Goal: Find specific page/section: Find specific page/section

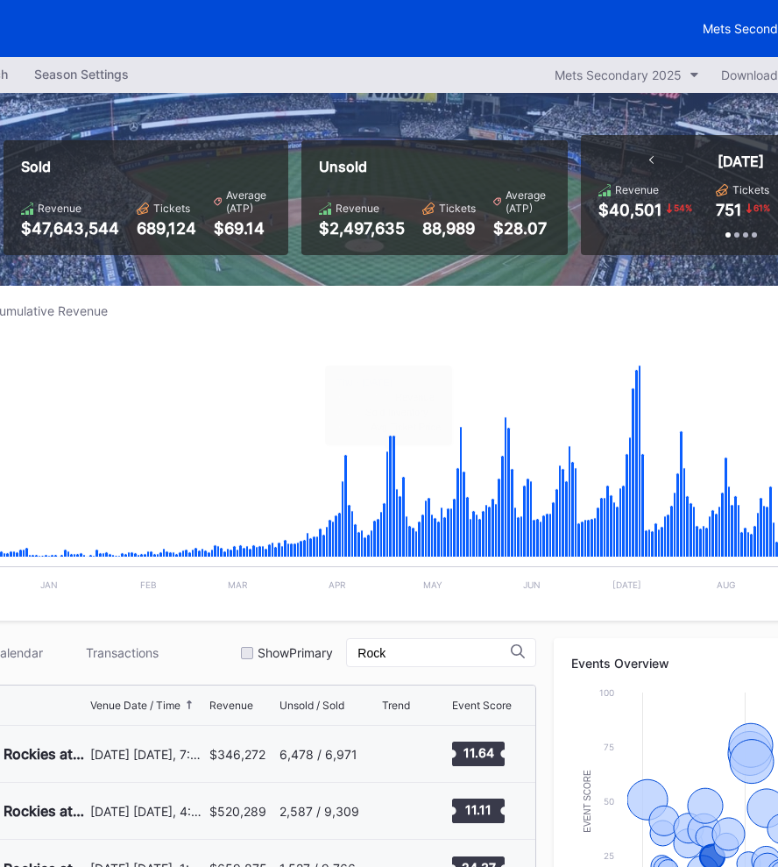
scroll to position [0, 273]
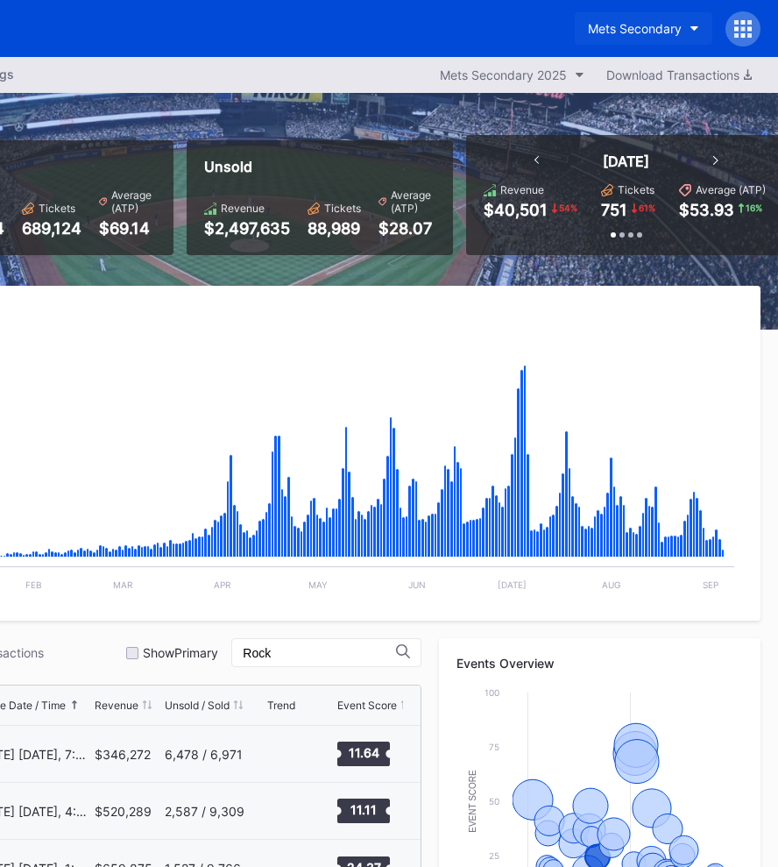
click at [626, 15] on button "Mets Secondary" at bounding box center [644, 28] width 138 height 32
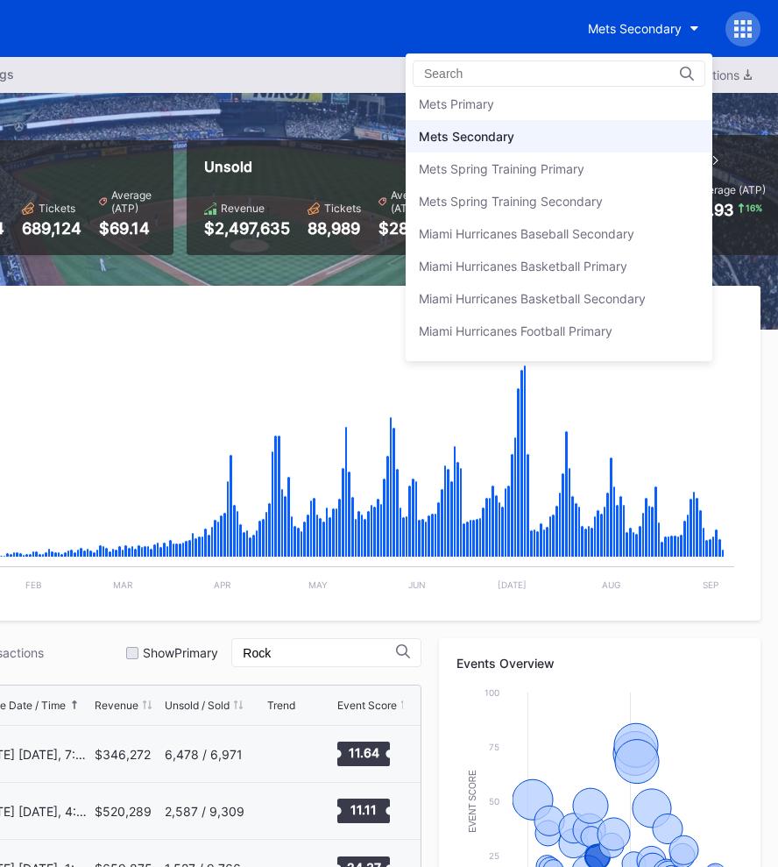
scroll to position [2710, 0]
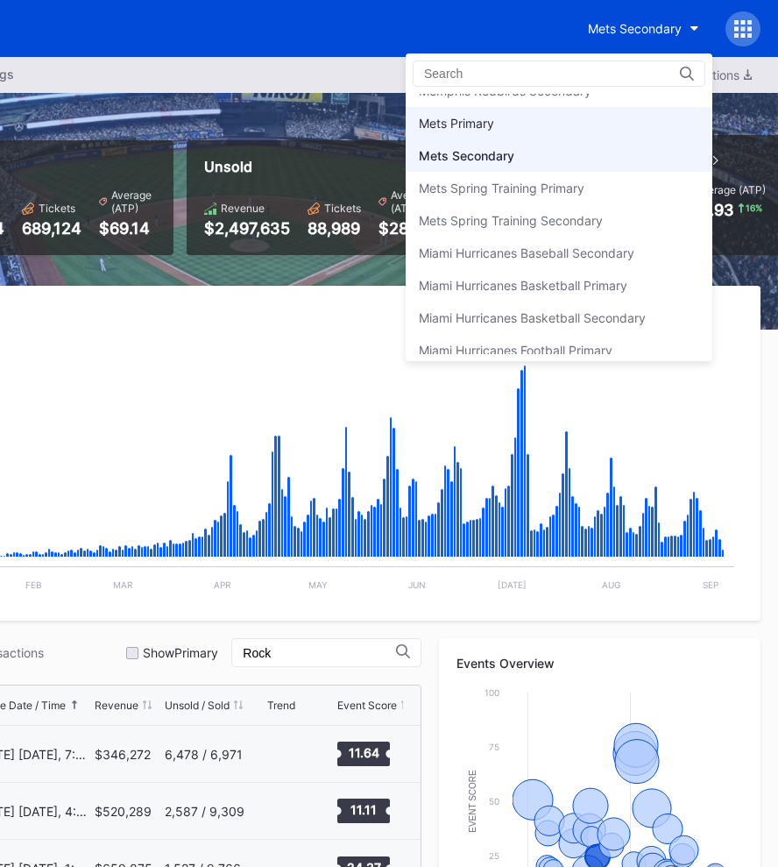
click at [535, 122] on div "Mets Primary" at bounding box center [559, 123] width 307 height 32
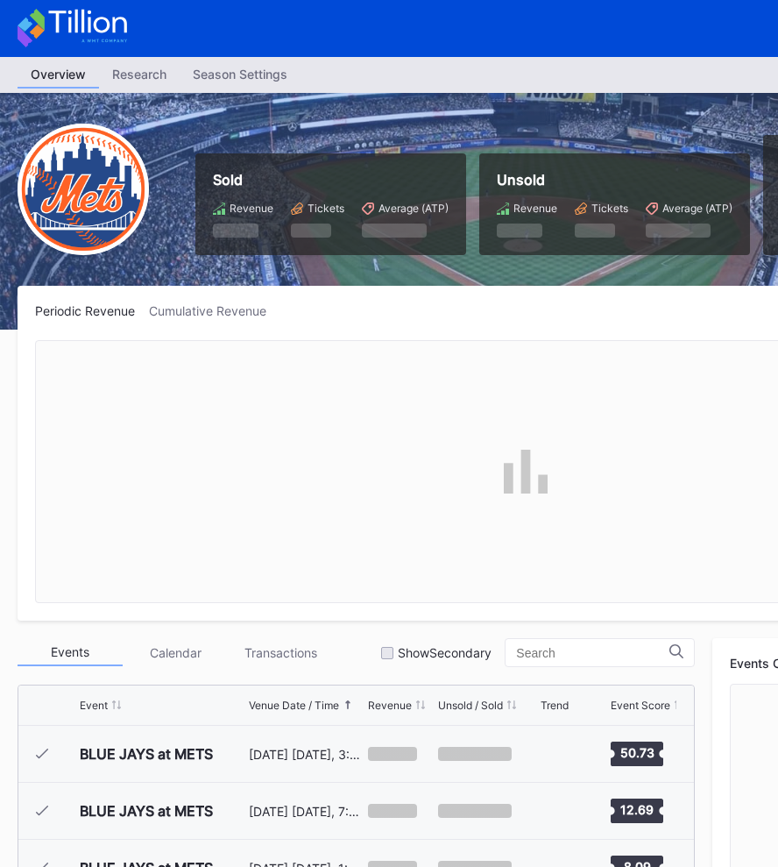
scroll to position [4044, 0]
click at [229, 77] on div "Season Settings" at bounding box center [240, 73] width 121 height 25
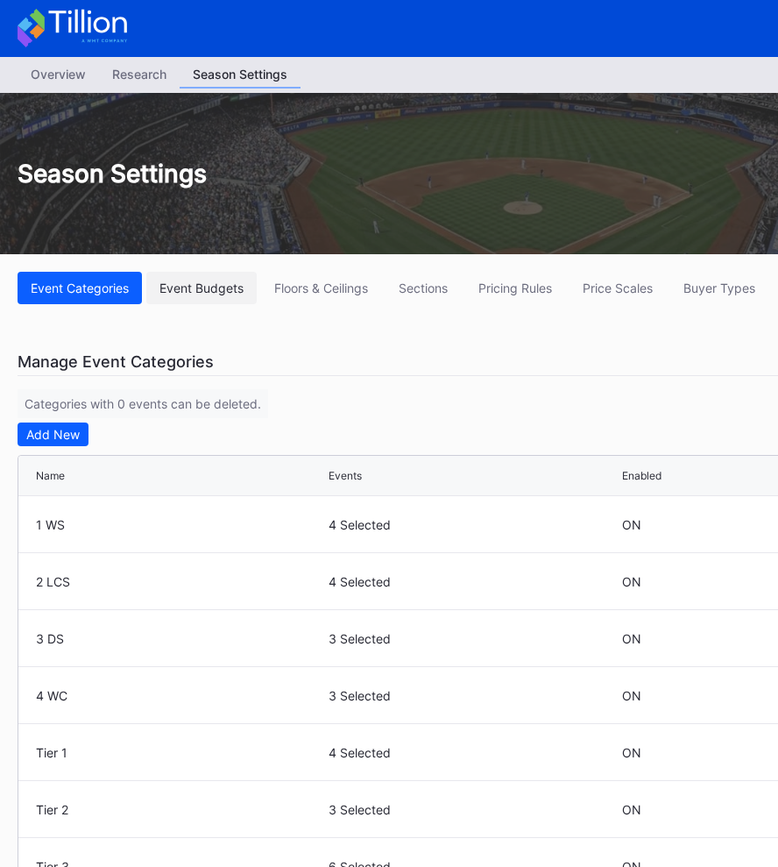
click at [234, 287] on div "Event Budgets" at bounding box center [201, 287] width 84 height 15
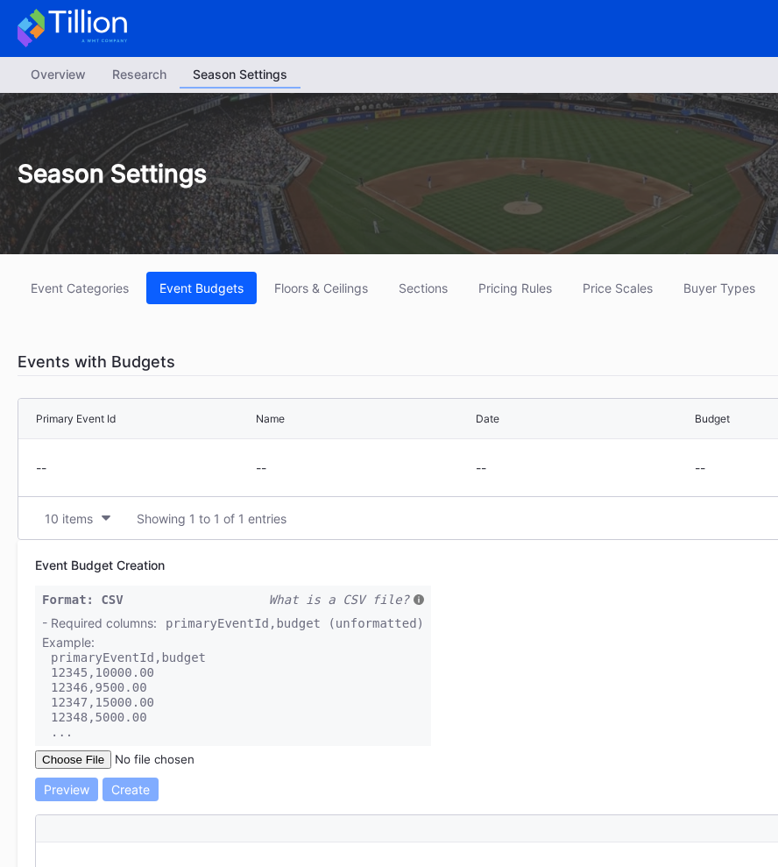
click at [64, 69] on div "Overview" at bounding box center [58, 73] width 81 height 25
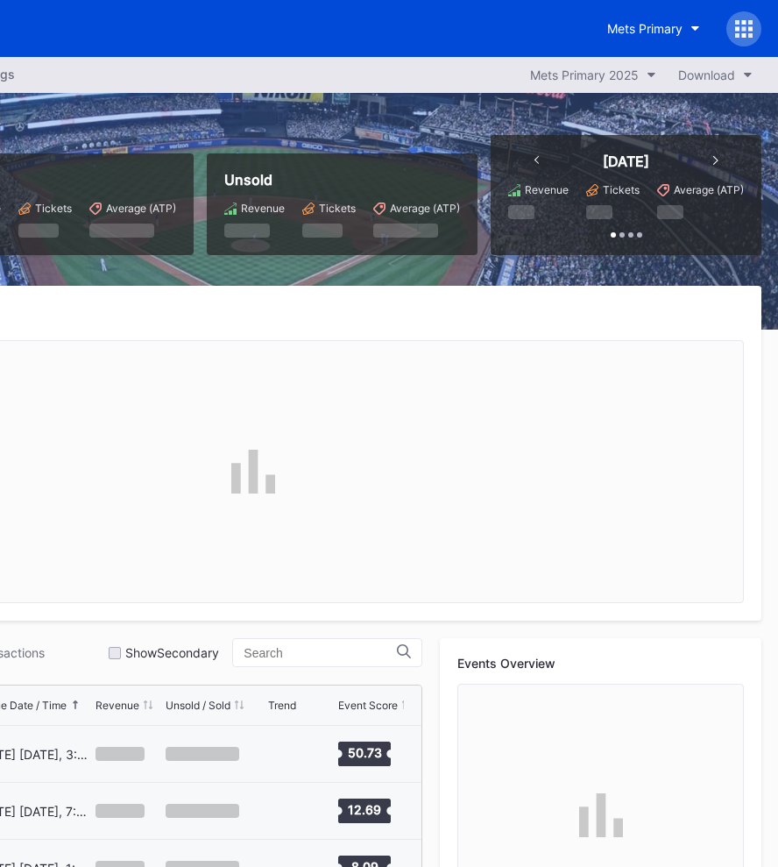
scroll to position [4044, 0]
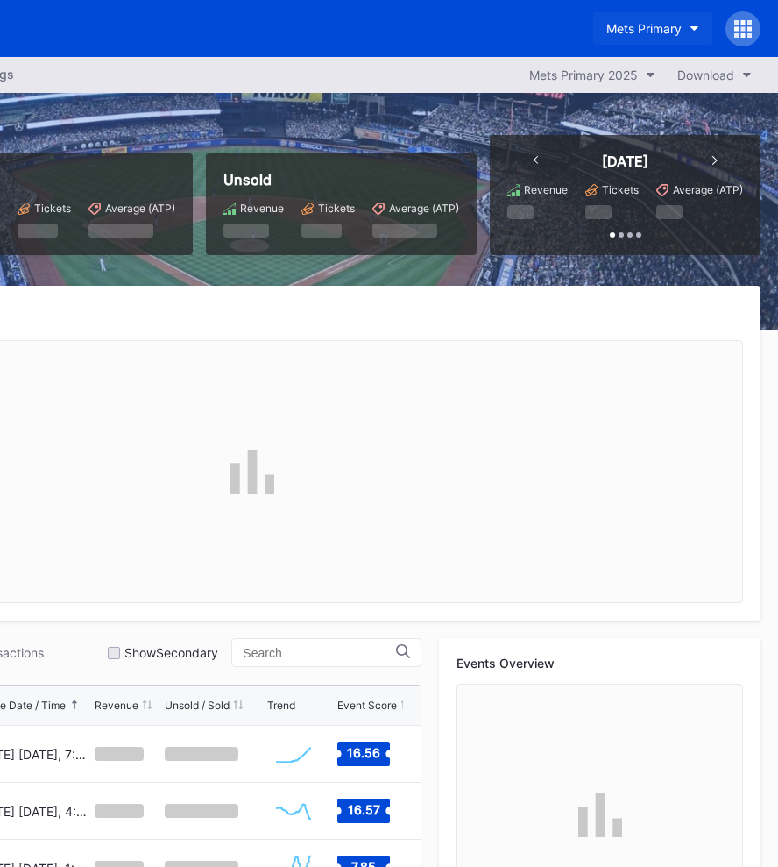
click at [614, 32] on div "Mets Primary" at bounding box center [643, 28] width 75 height 15
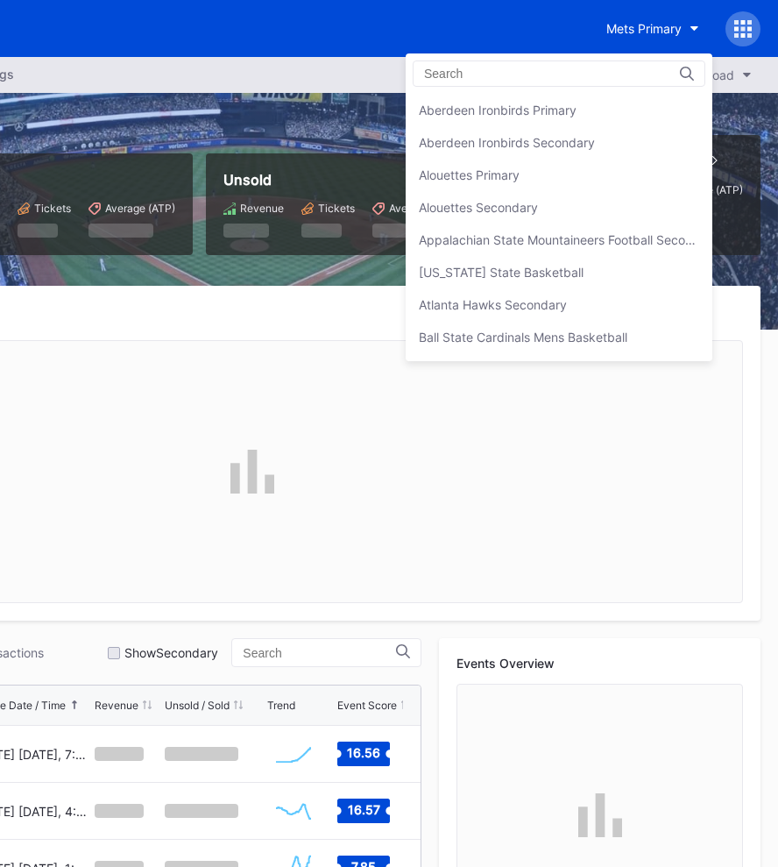
scroll to position [2723, 0]
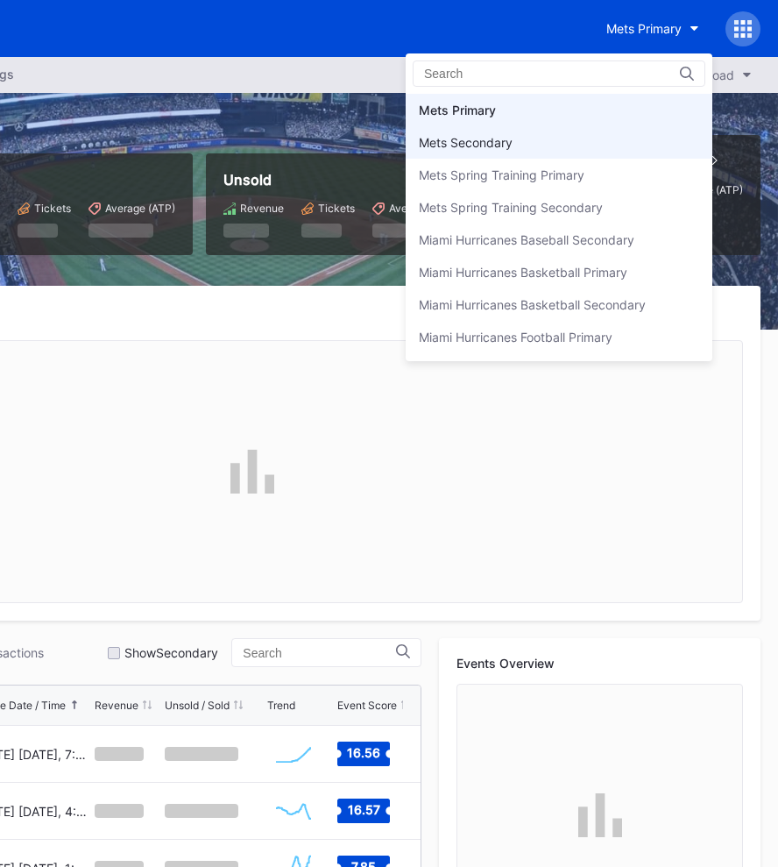
click at [612, 137] on div "Mets Secondary" at bounding box center [559, 142] width 307 height 32
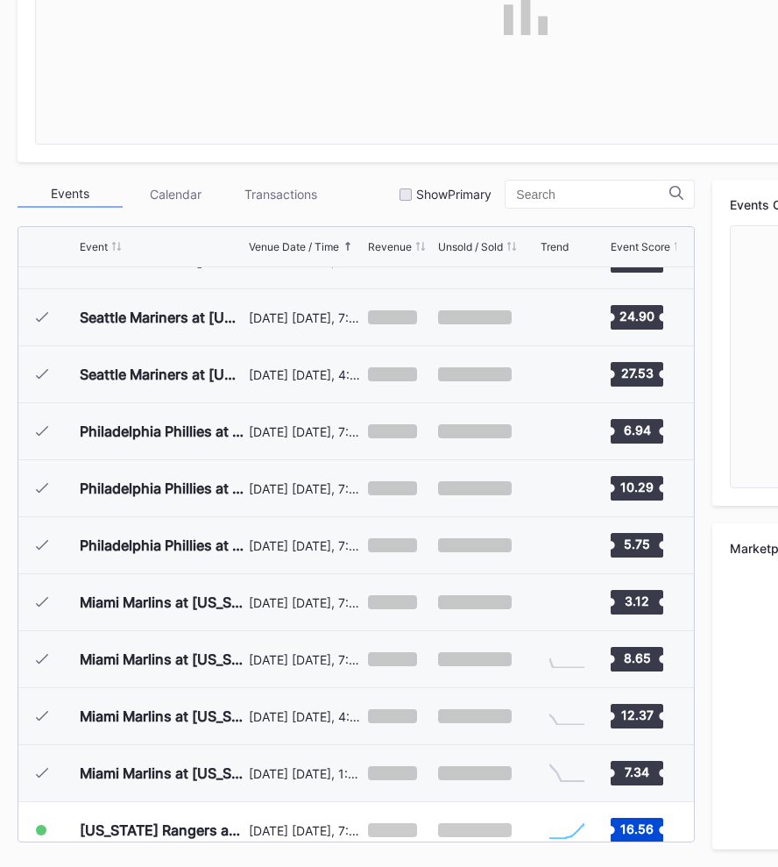
scroll to position [458, 0]
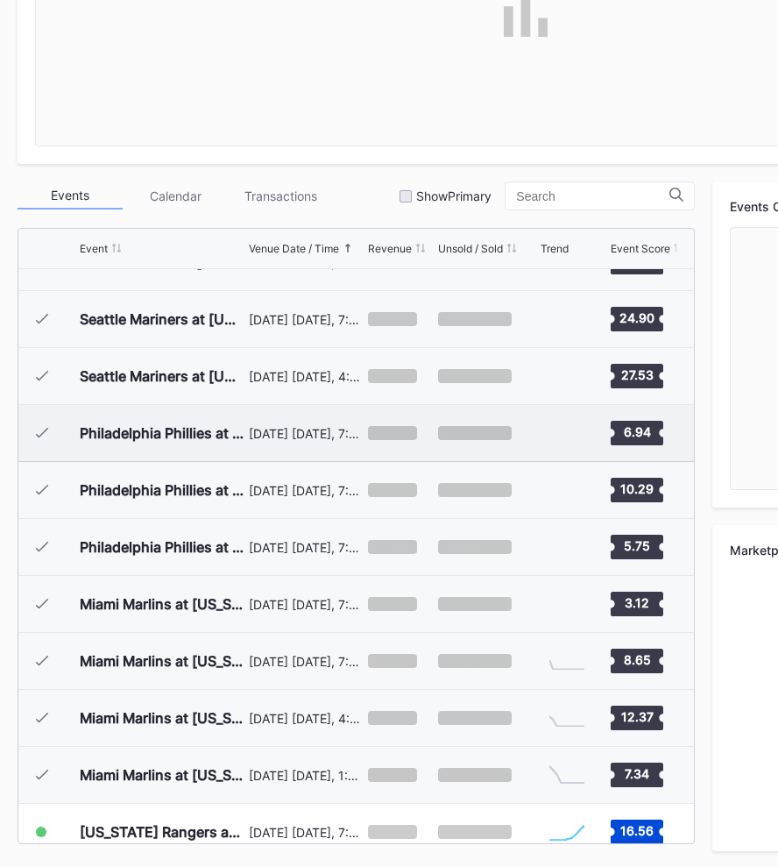
click at [284, 449] on div "[DATE] [DATE], 7:10PM" at bounding box center [306, 433] width 115 height 56
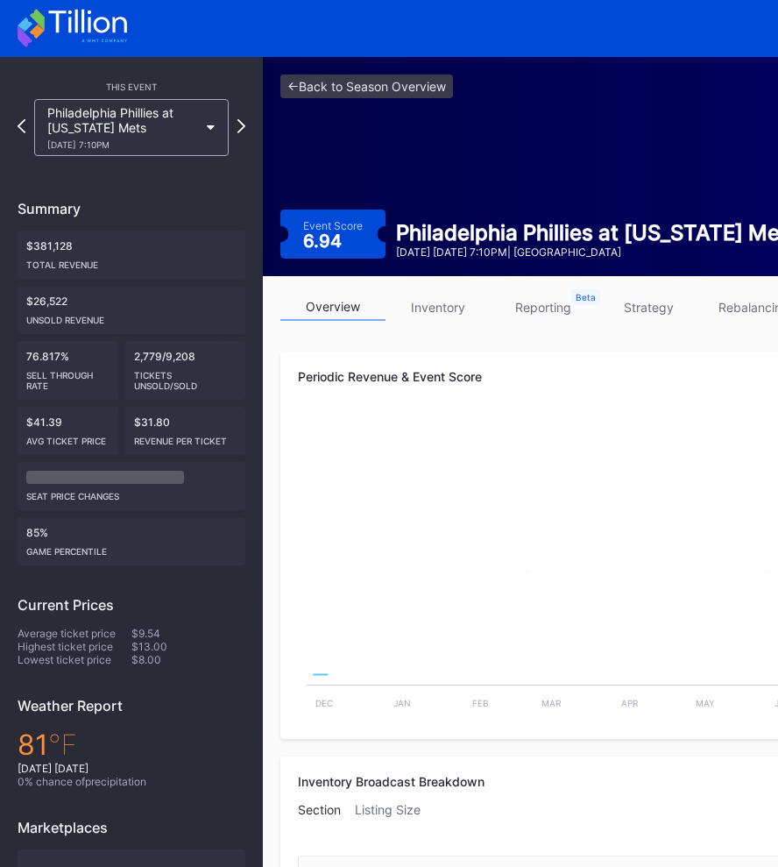
click at [680, 315] on link "strategy" at bounding box center [648, 307] width 105 height 27
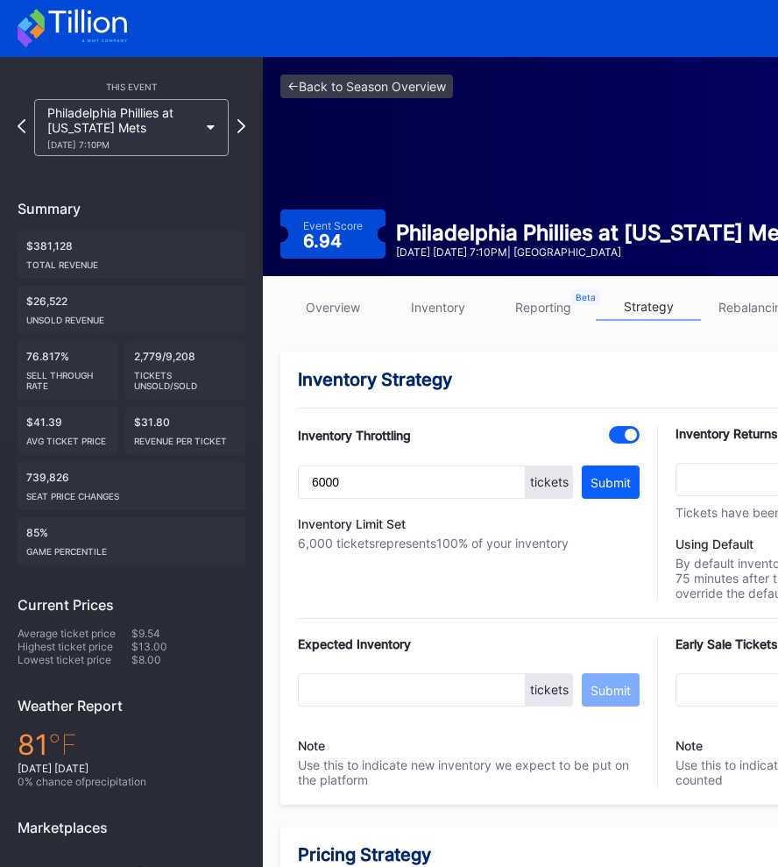
click at [250, 124] on div "This Event Philadelphia Phillies at [US_STATE] Mets [DATE] 7:10PM Summary $381,…" at bounding box center [131, 538] width 263 height 963
click at [243, 124] on icon at bounding box center [242, 125] width 10 height 17
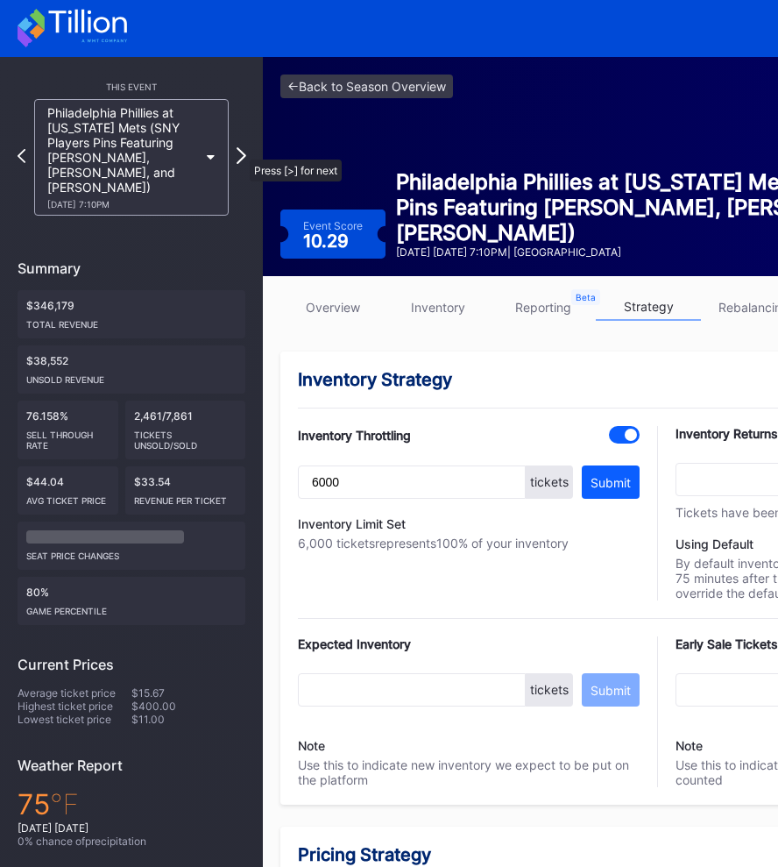
click at [241, 151] on icon at bounding box center [242, 155] width 10 height 17
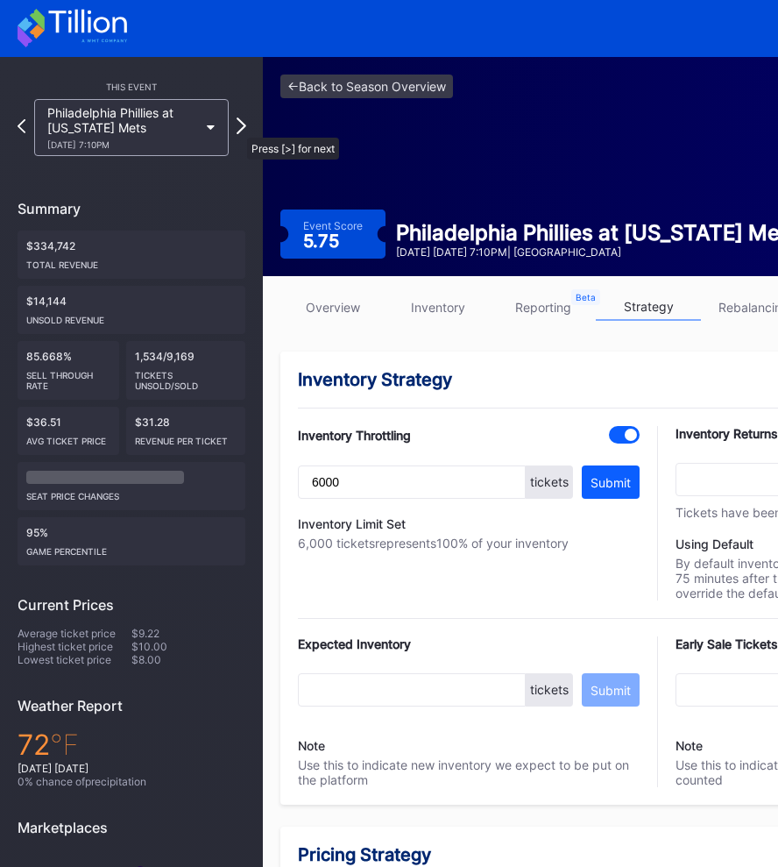
click at [238, 129] on icon at bounding box center [242, 125] width 10 height 17
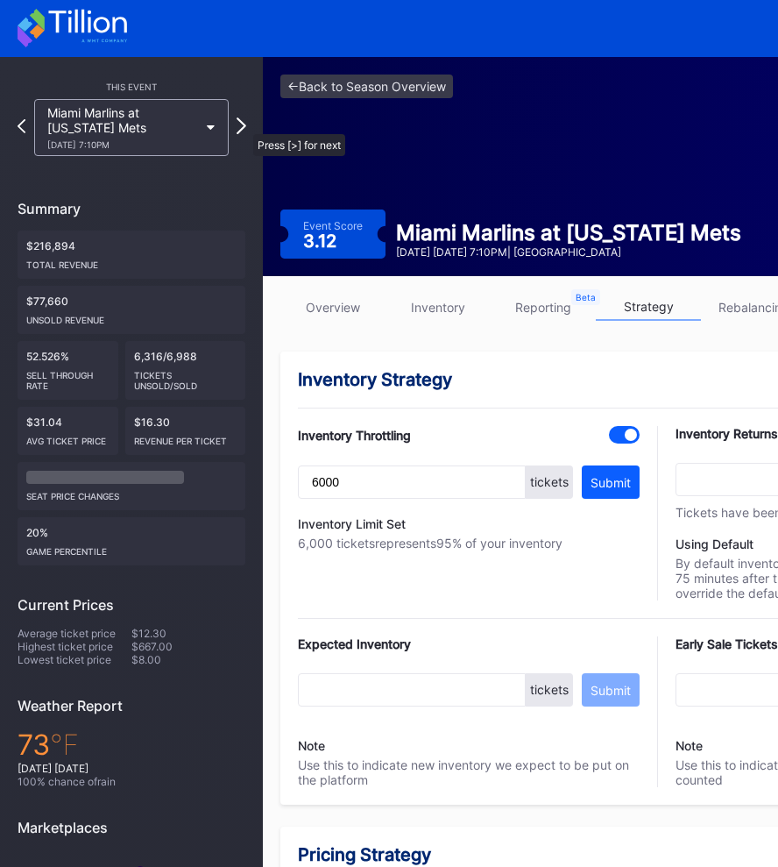
click at [243, 125] on icon at bounding box center [242, 125] width 10 height 17
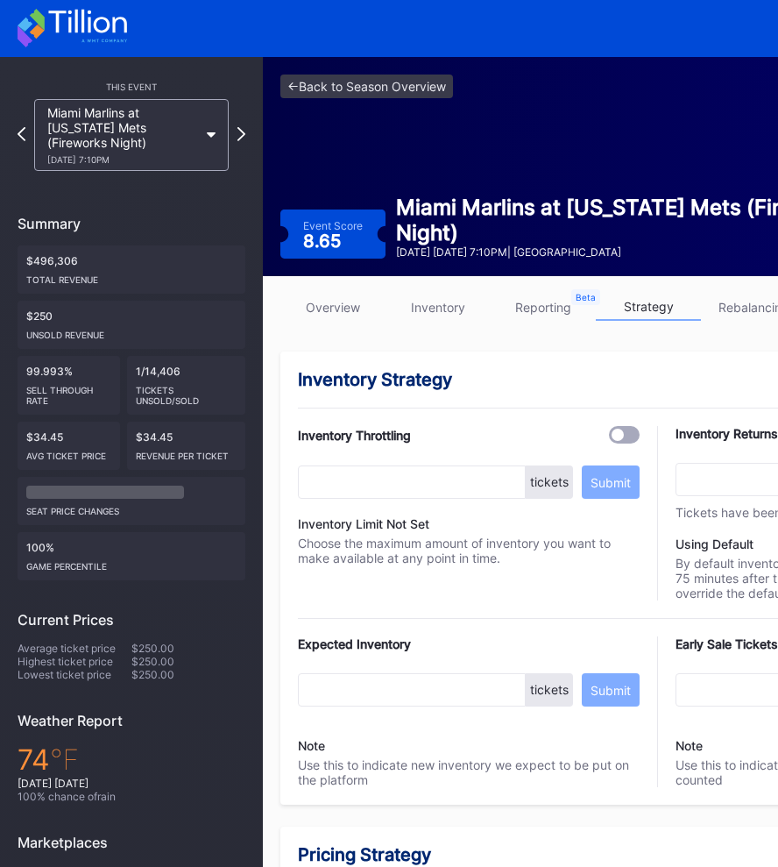
click at [237, 134] on div "Miami Marlins at [US_STATE] Mets (Fireworks Night) [DATE] 7:10PM" at bounding box center [131, 135] width 212 height 72
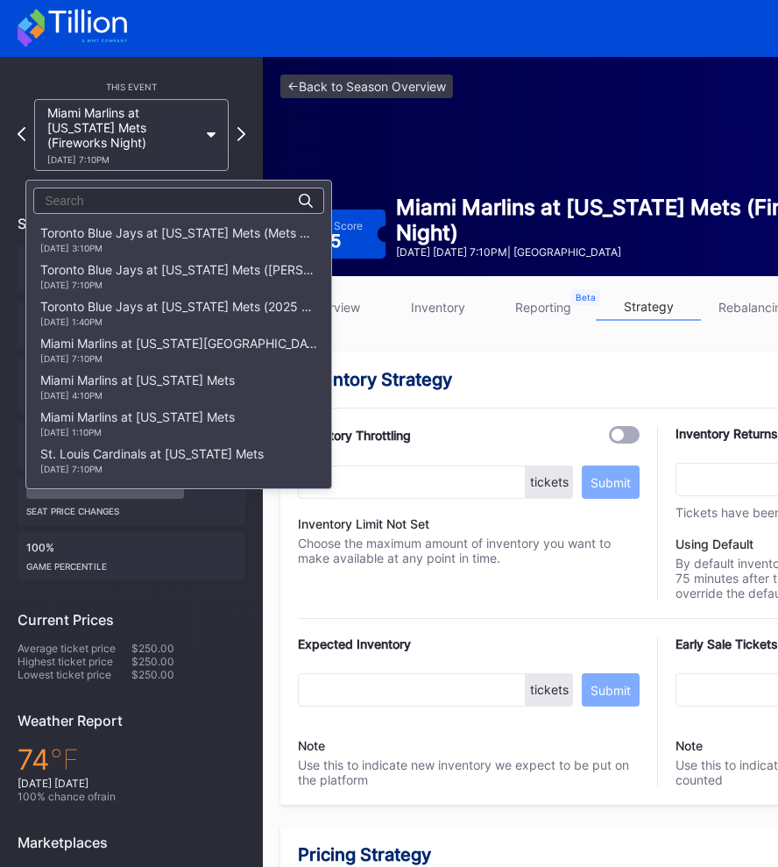
scroll to position [2503, 0]
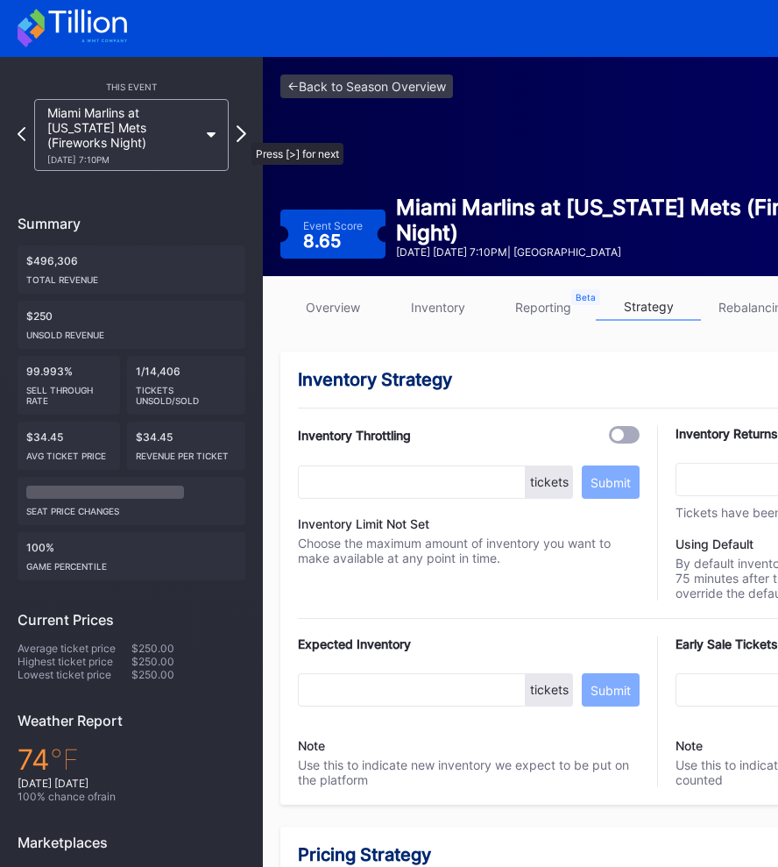
click at [243, 134] on icon at bounding box center [242, 133] width 10 height 17
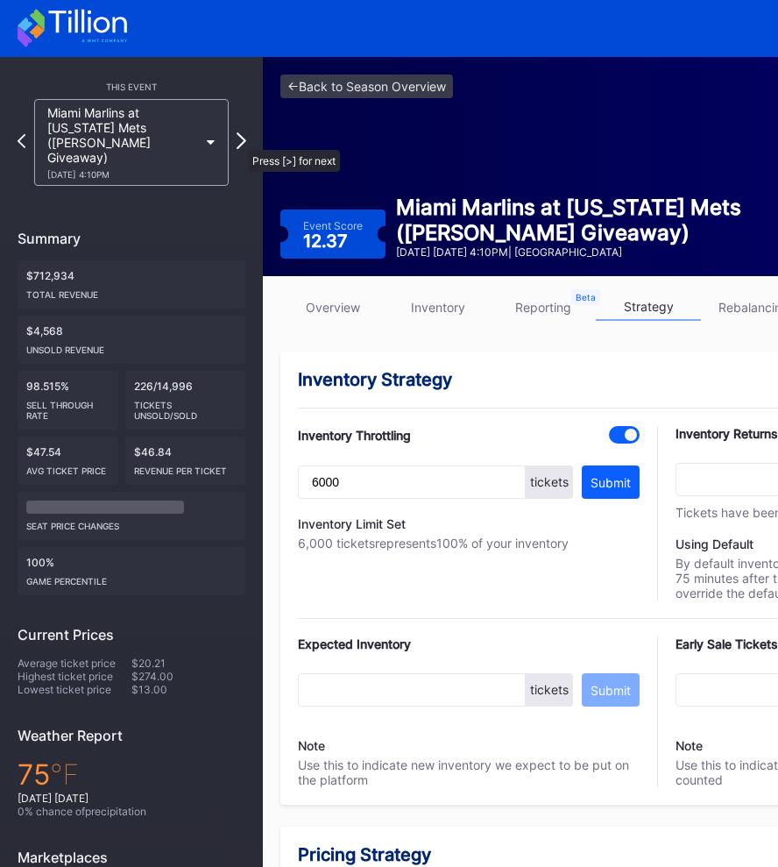
click at [239, 141] on icon at bounding box center [242, 140] width 10 height 17
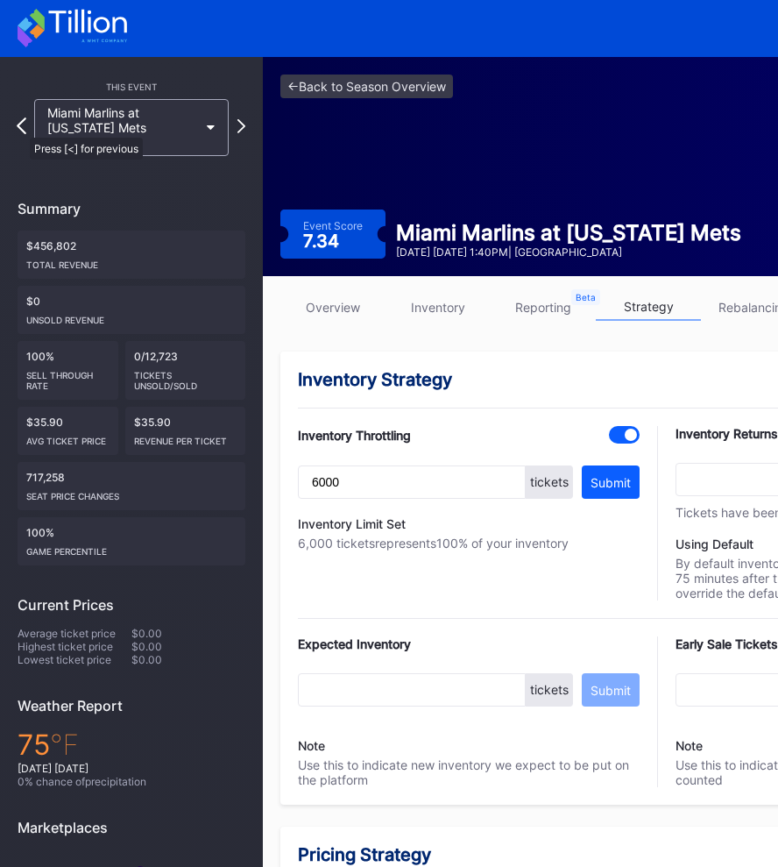
click at [21, 127] on icon at bounding box center [22, 125] width 10 height 17
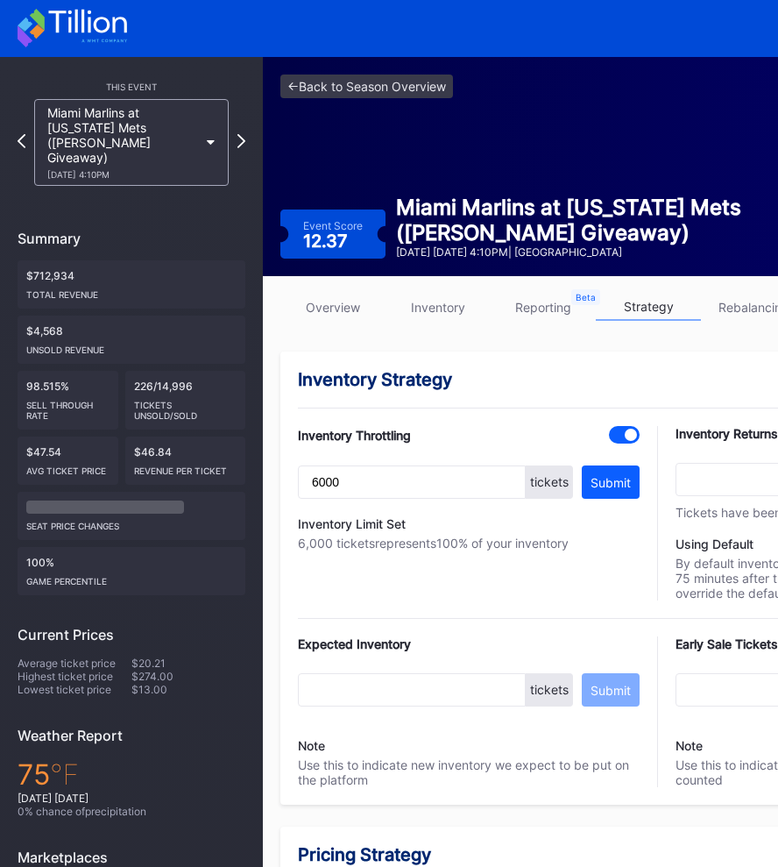
click at [25, 145] on div "Miami Marlins at [US_STATE] Mets ([PERSON_NAME] Giveaway) [DATE] 4:10PM" at bounding box center [131, 142] width 212 height 87
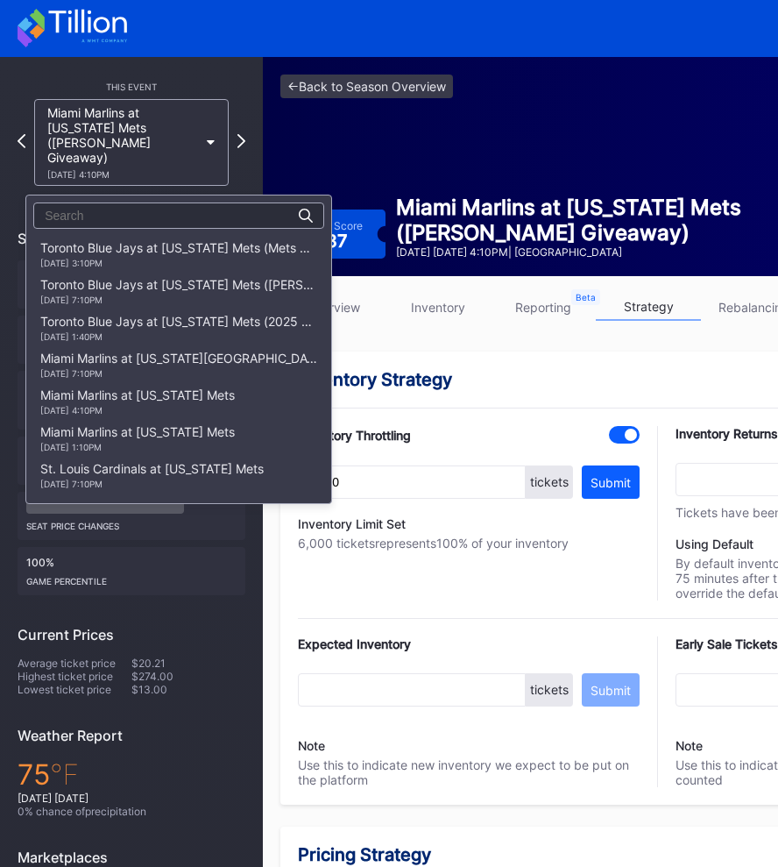
scroll to position [2539, 0]
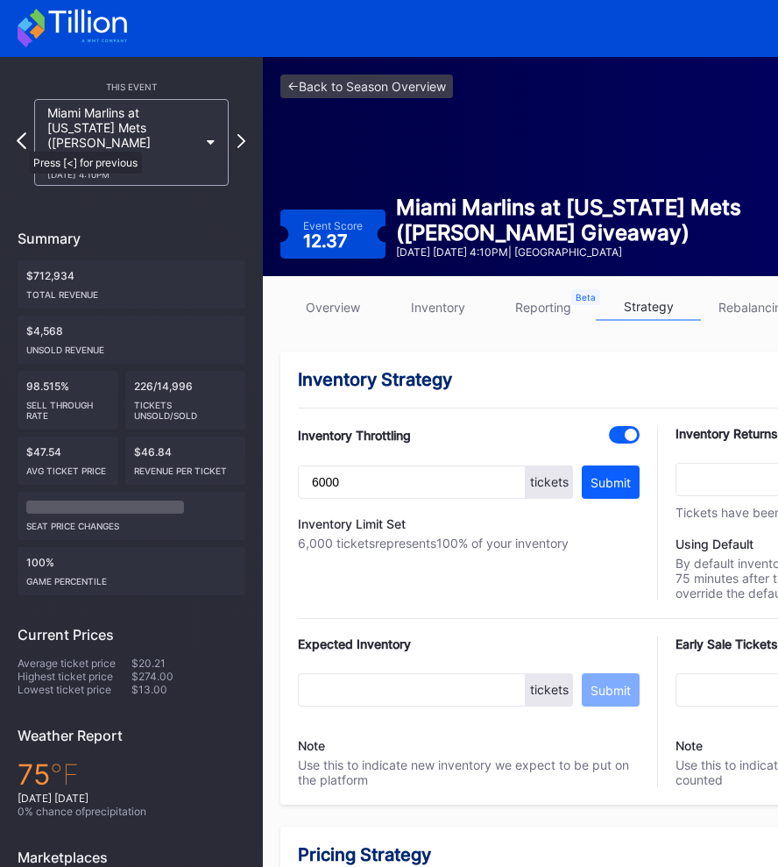
click at [20, 143] on icon at bounding box center [22, 140] width 10 height 17
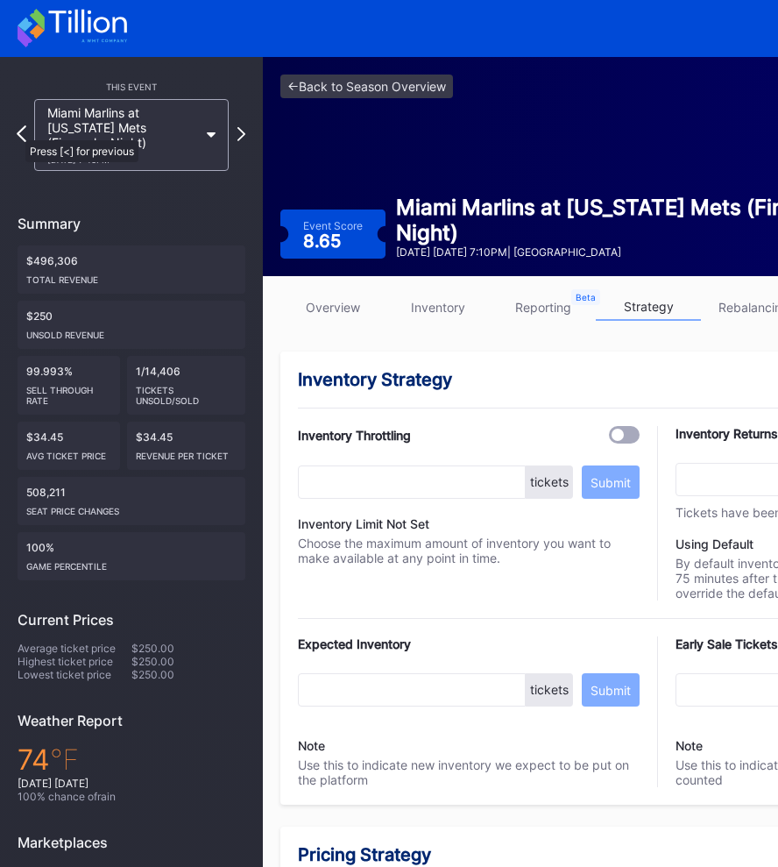
click at [18, 131] on icon at bounding box center [22, 133] width 10 height 17
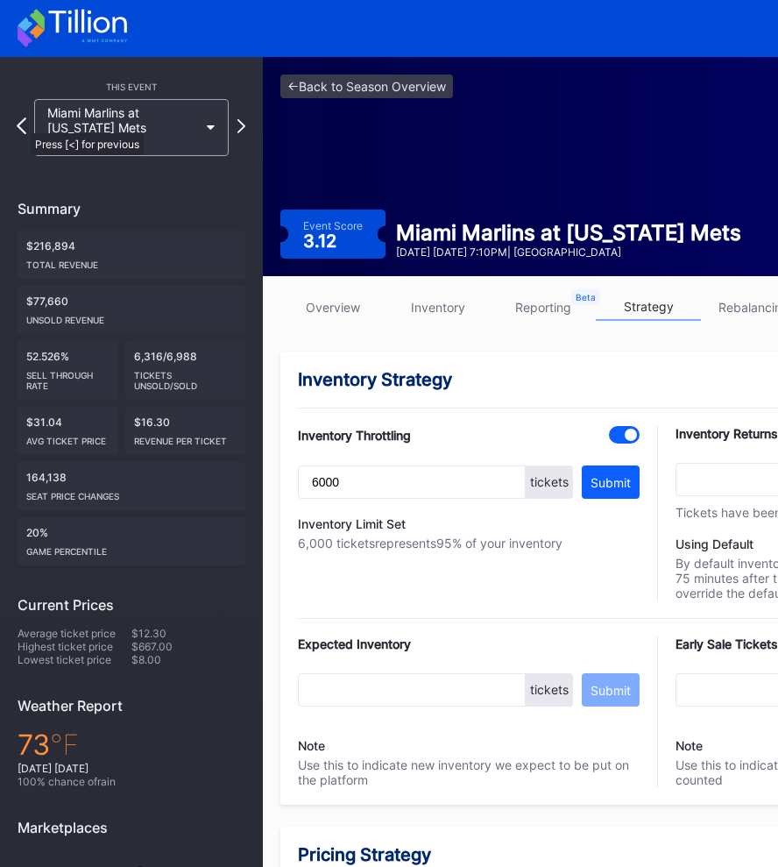
click at [22, 124] on icon at bounding box center [22, 125] width 10 height 17
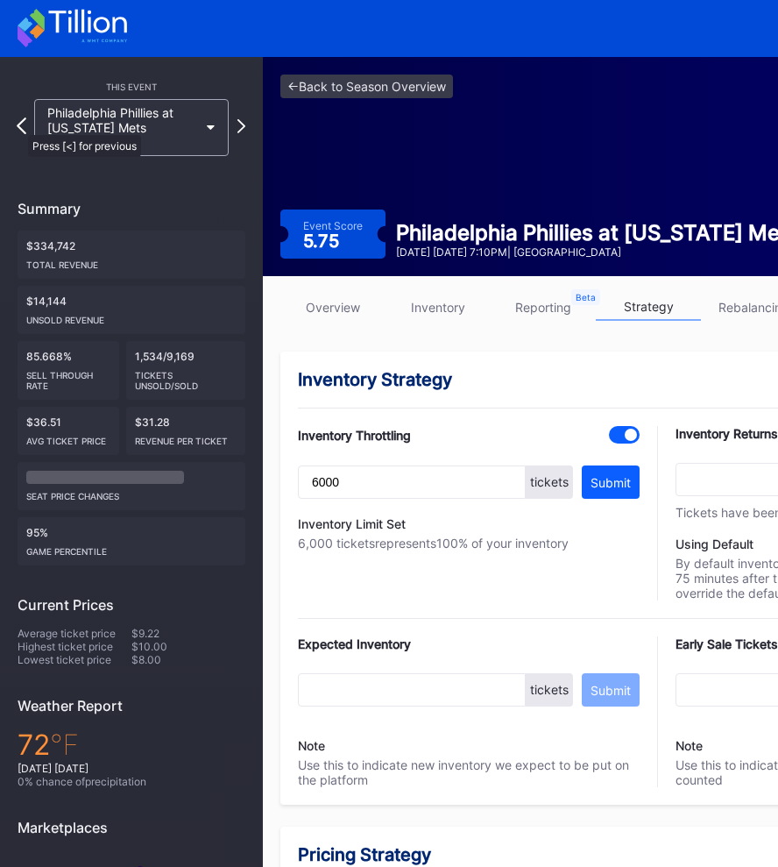
click at [19, 126] on icon at bounding box center [22, 125] width 10 height 17
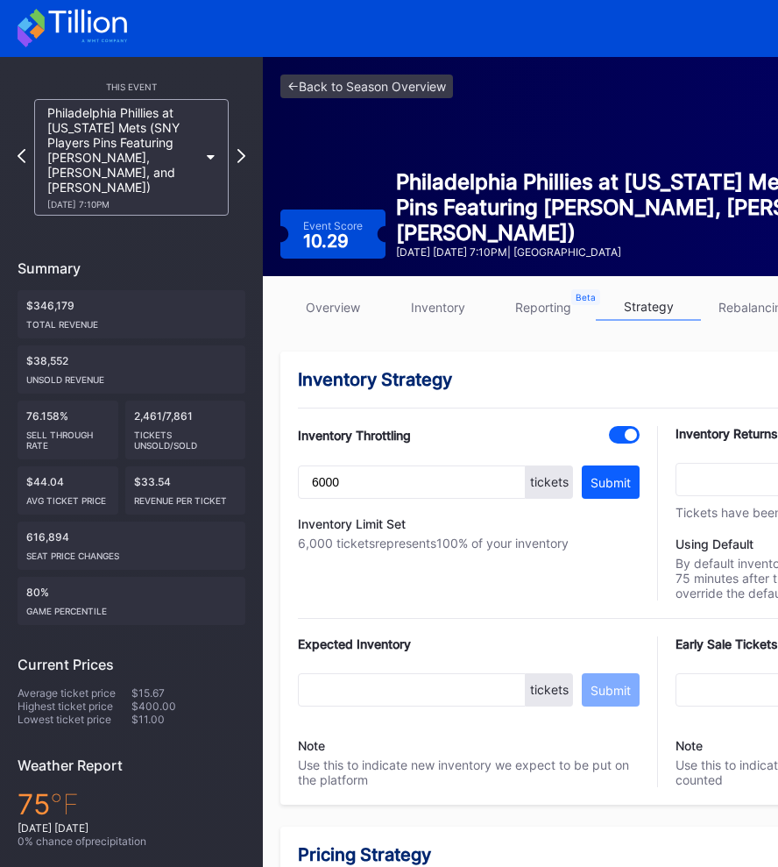
click at [16, 148] on div "This Event Philadelphia Phillies at [US_STATE] Mets (SNY Players Pins Featuring…" at bounding box center [131, 568] width 263 height 1023
click at [22, 148] on icon at bounding box center [22, 155] width 10 height 17
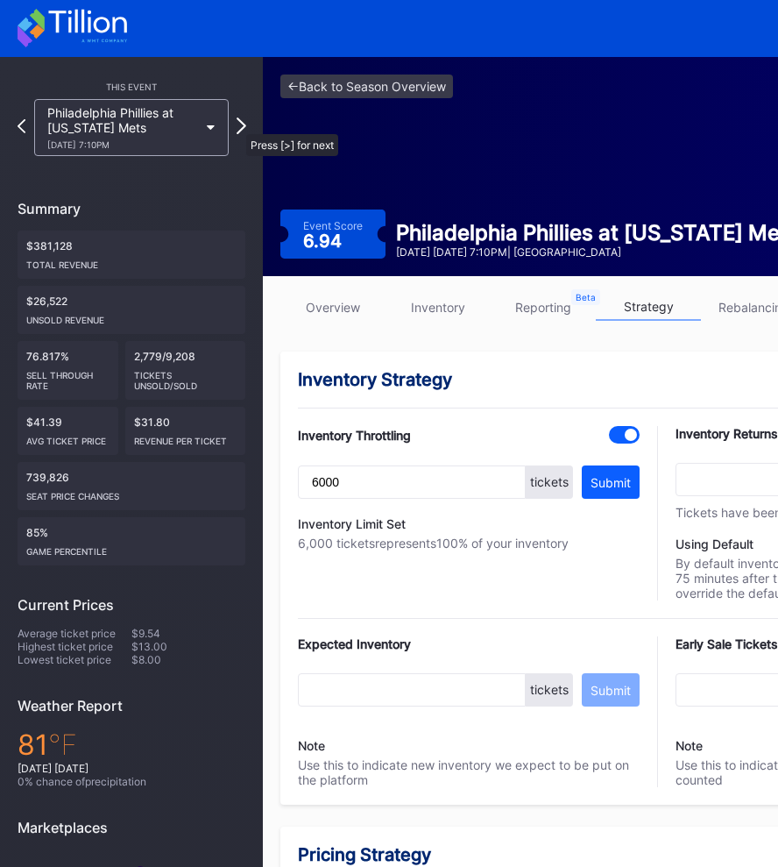
click at [237, 125] on icon at bounding box center [242, 125] width 10 height 17
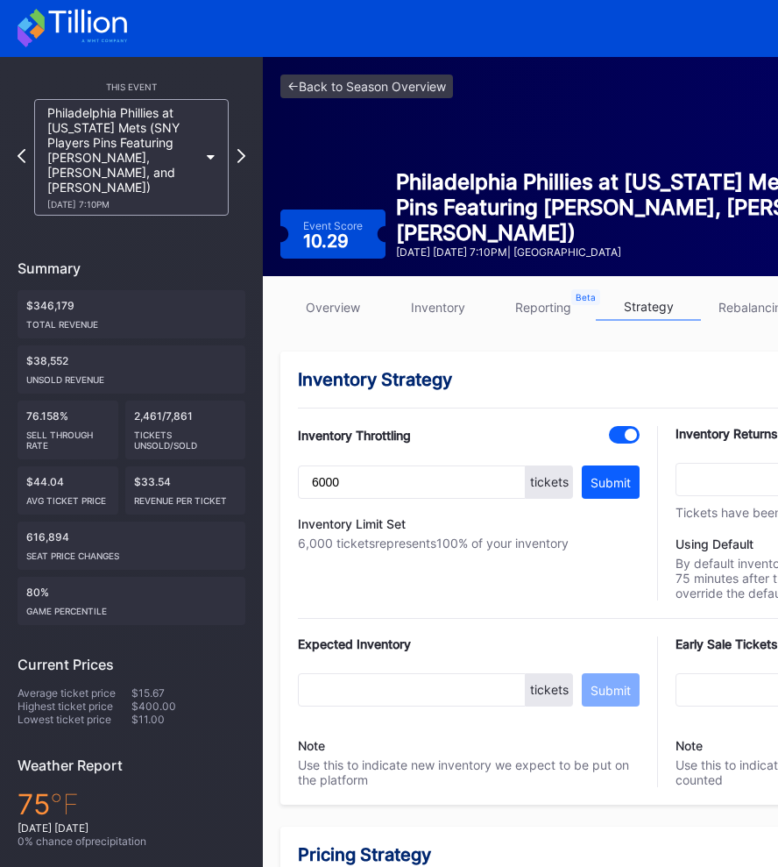
click at [244, 125] on div "Philadelphia Phillies at [US_STATE] Mets (SNY Players Pins Featuring [PERSON_NA…" at bounding box center [132, 157] width 228 height 117
click at [244, 147] on icon at bounding box center [242, 155] width 10 height 17
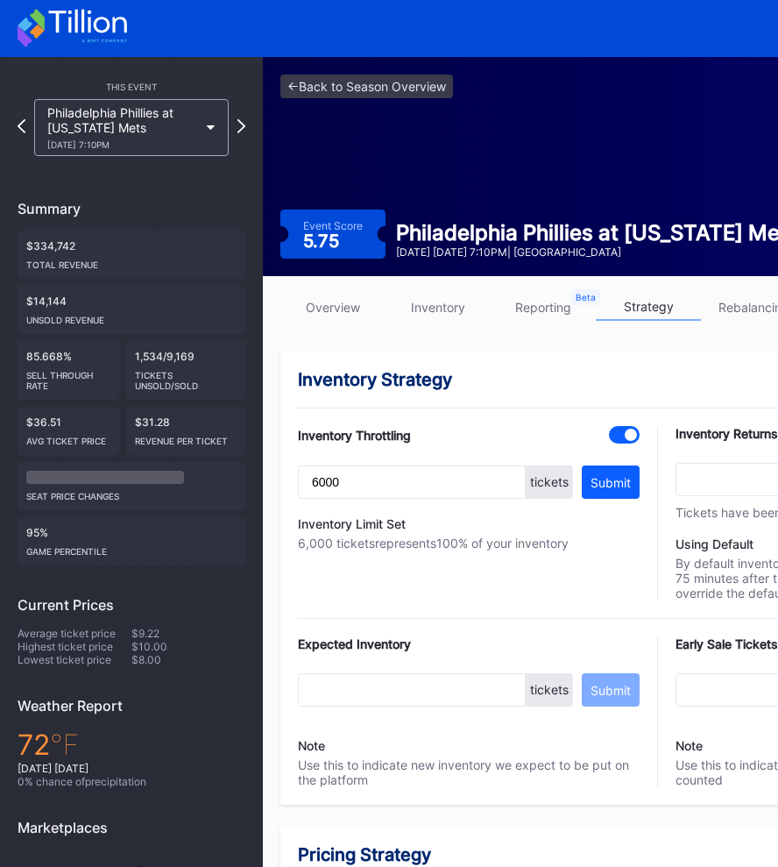
click at [244, 144] on div "Philadelphia Phillies at [US_STATE] Mets [DATE] 7:10PM" at bounding box center [132, 127] width 228 height 57
click at [244, 137] on div "Philadelphia Phillies at [US_STATE] Mets [DATE] 7:10PM" at bounding box center [132, 127] width 228 height 57
click at [244, 133] on div at bounding box center [242, 127] width 10 height 20
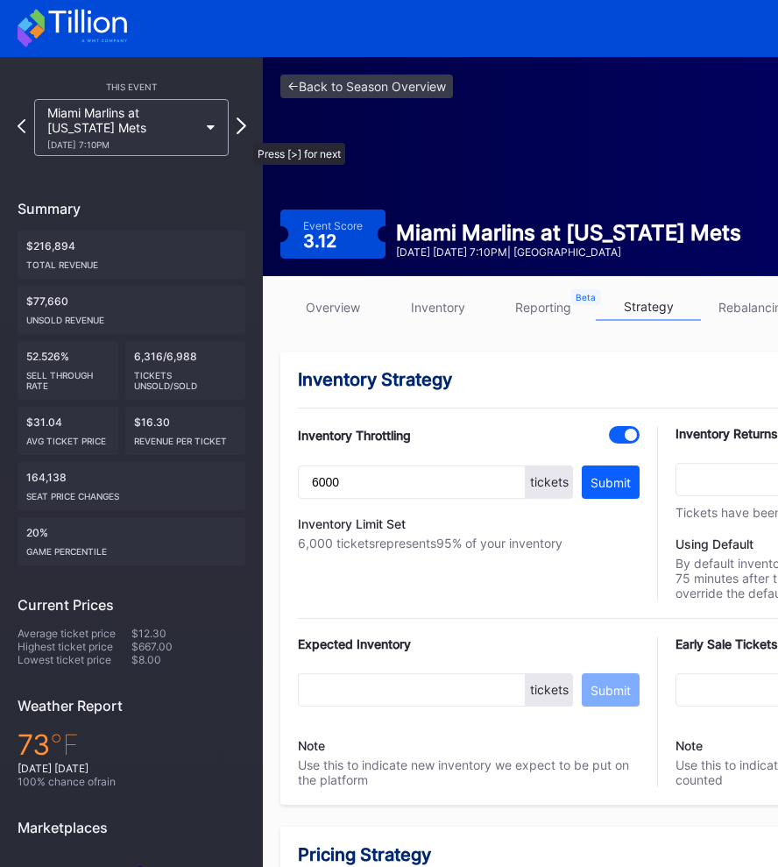
click at [244, 136] on div at bounding box center [242, 127] width 10 height 20
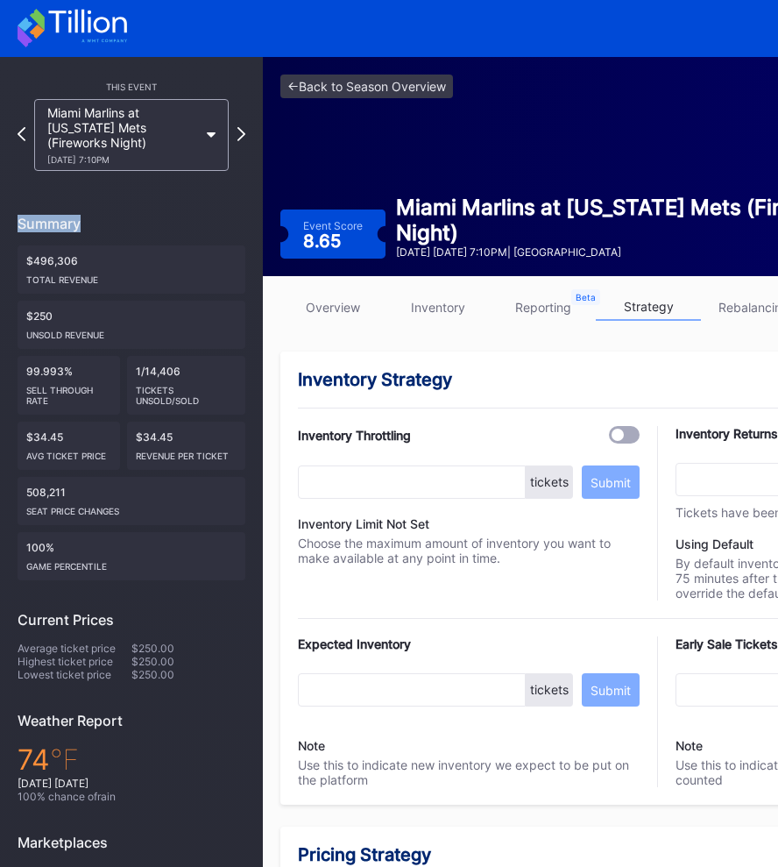
click at [244, 136] on icon at bounding box center [241, 134] width 8 height 14
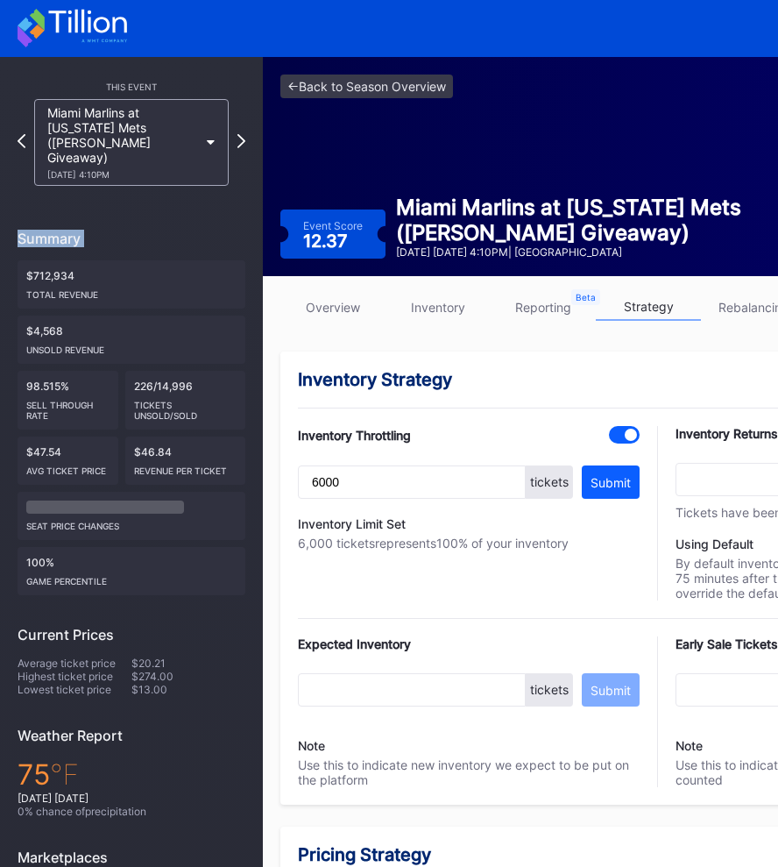
click at [244, 136] on icon at bounding box center [241, 141] width 8 height 14
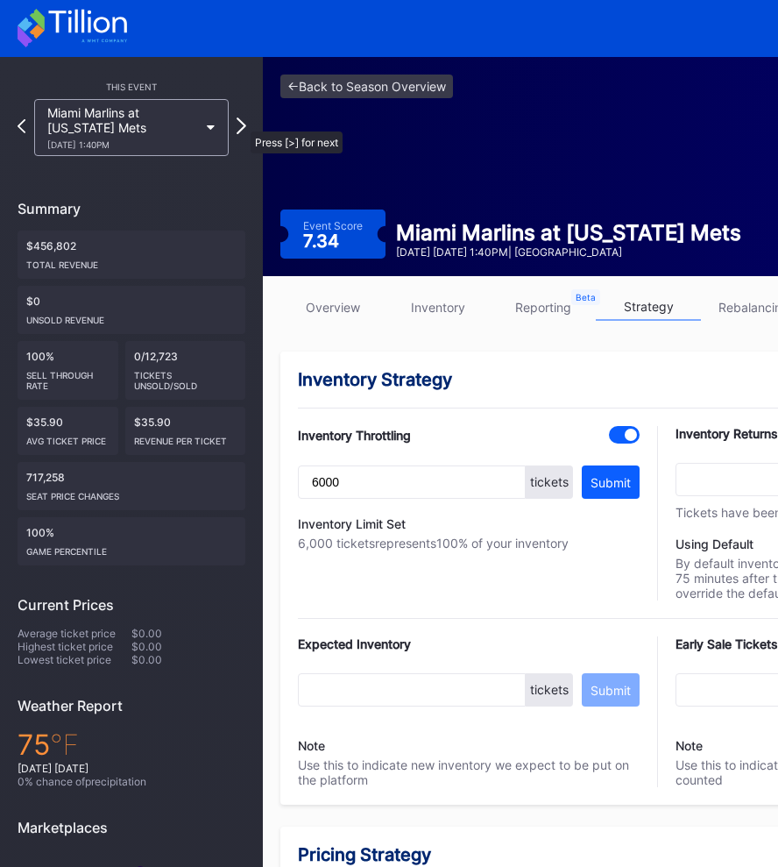
click at [242, 123] on icon at bounding box center [242, 125] width 10 height 17
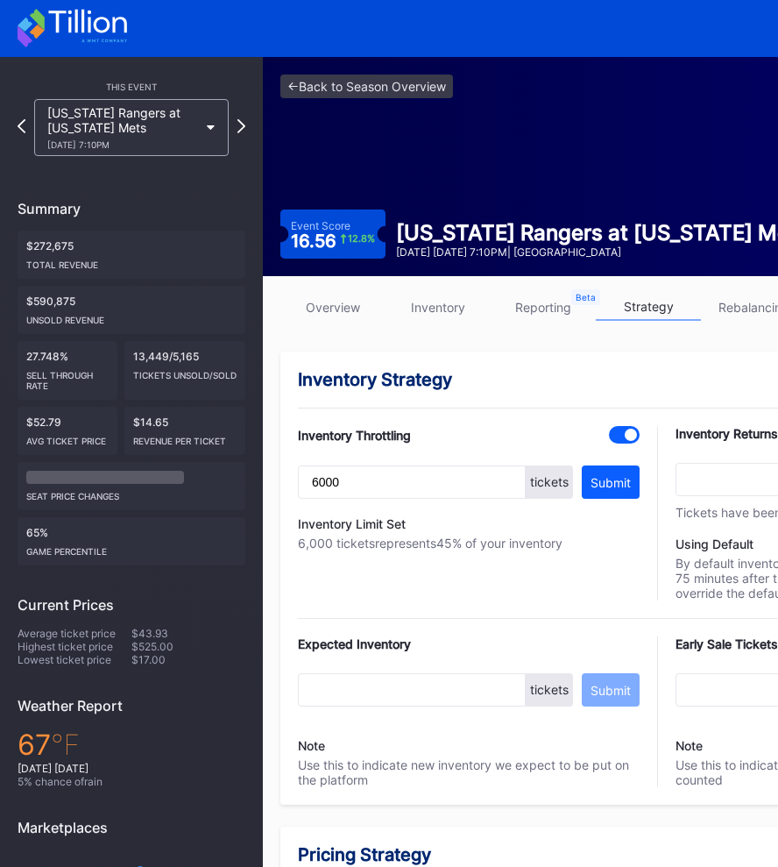
click at [246, 125] on div "This Event [US_STATE] Rangers at [US_STATE] Mets [DATE] 7:10PM Summary $272,675…" at bounding box center [131, 538] width 263 height 963
click at [242, 124] on icon at bounding box center [242, 125] width 10 height 17
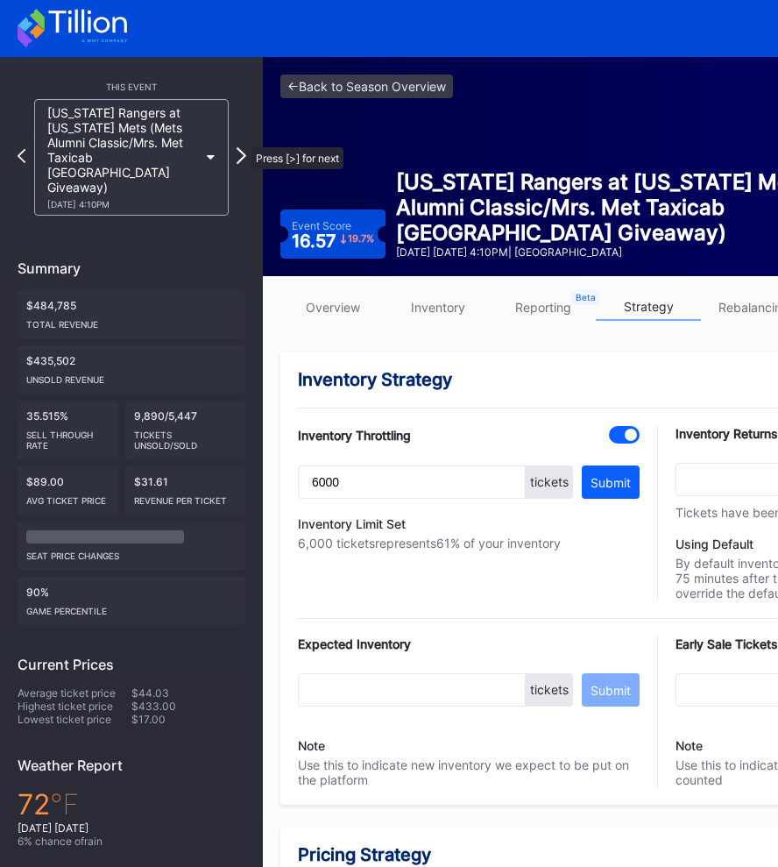
click at [243, 147] on icon at bounding box center [242, 155] width 10 height 17
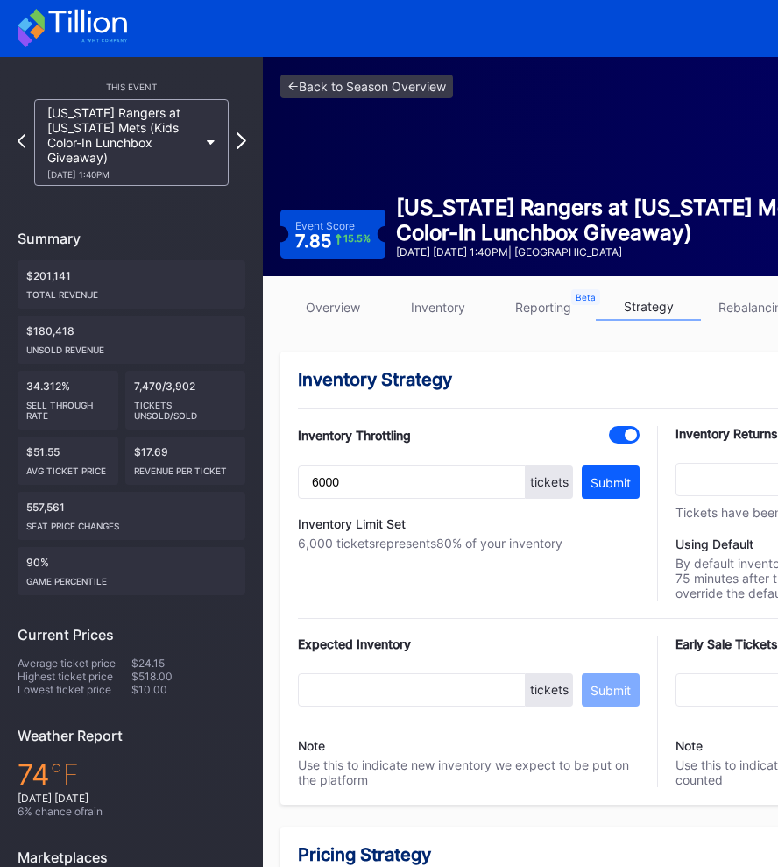
click at [242, 132] on icon at bounding box center [242, 140] width 10 height 17
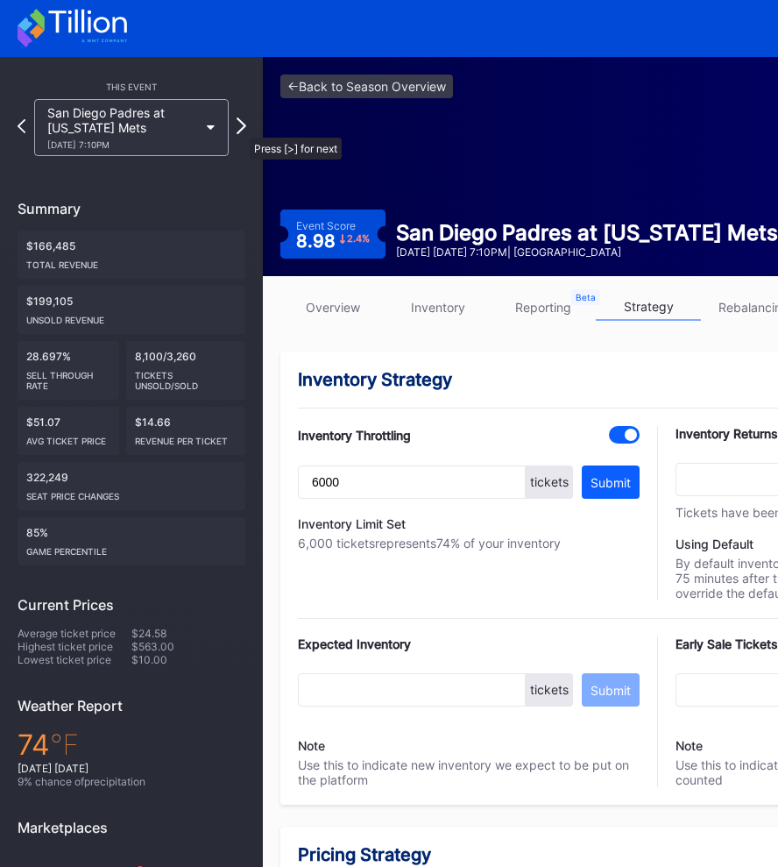
click at [241, 128] on icon at bounding box center [242, 125] width 10 height 17
click at [241, 120] on icon at bounding box center [242, 125] width 10 height 17
click at [243, 126] on icon at bounding box center [242, 125] width 10 height 17
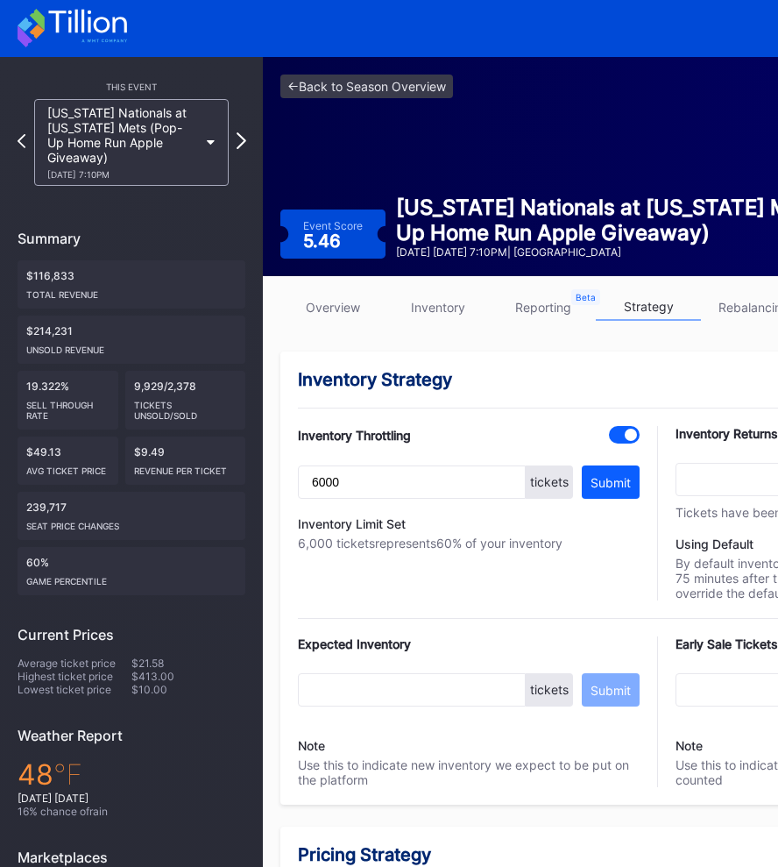
click at [237, 138] on icon at bounding box center [242, 140] width 10 height 17
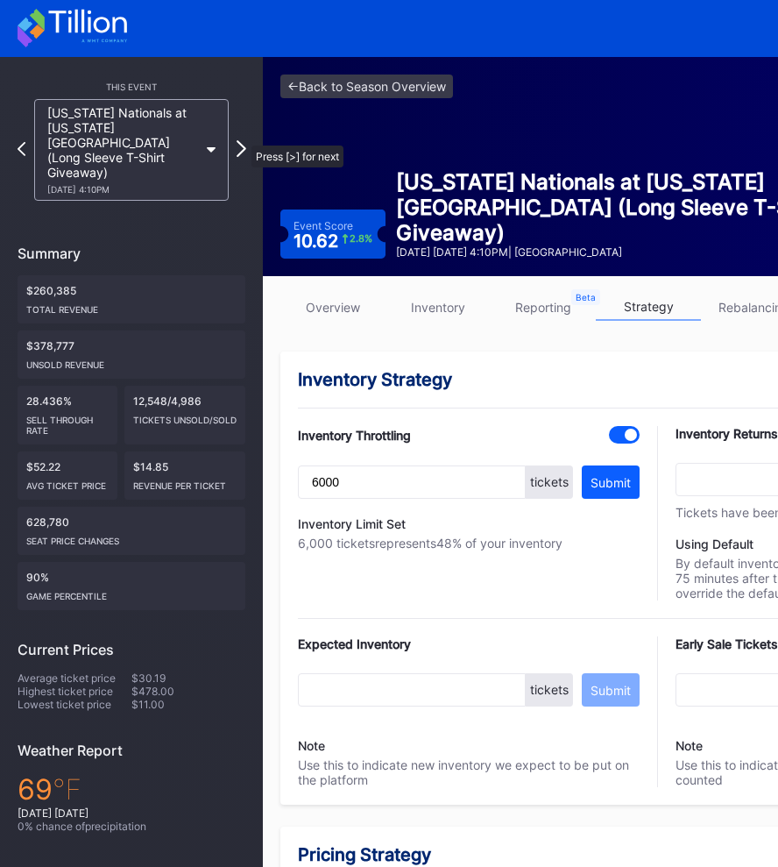
click at [243, 140] on icon at bounding box center [242, 148] width 10 height 17
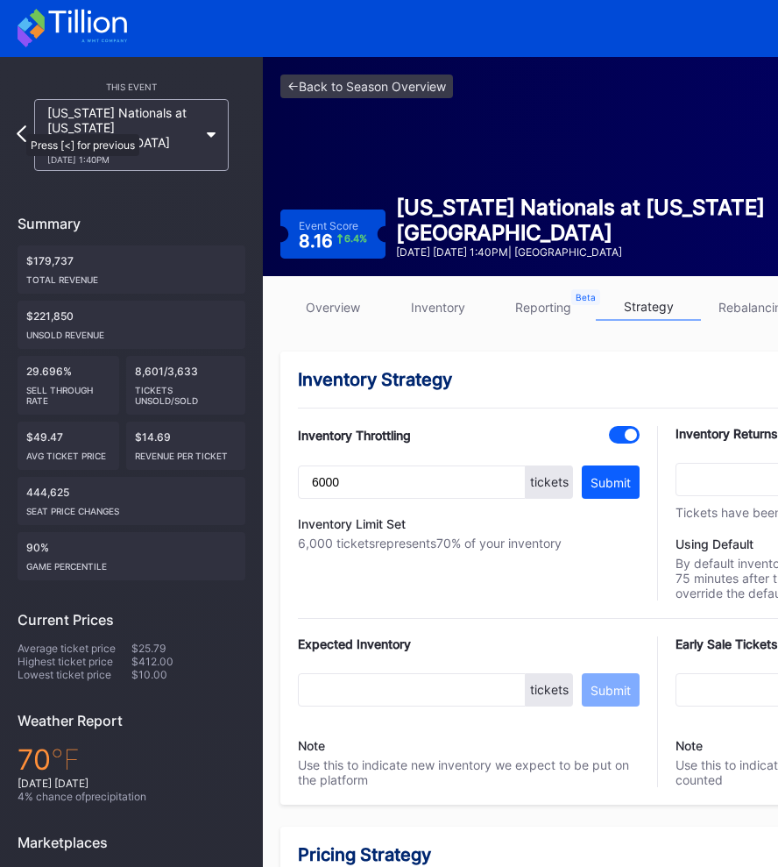
click at [18, 127] on icon at bounding box center [22, 133] width 10 height 17
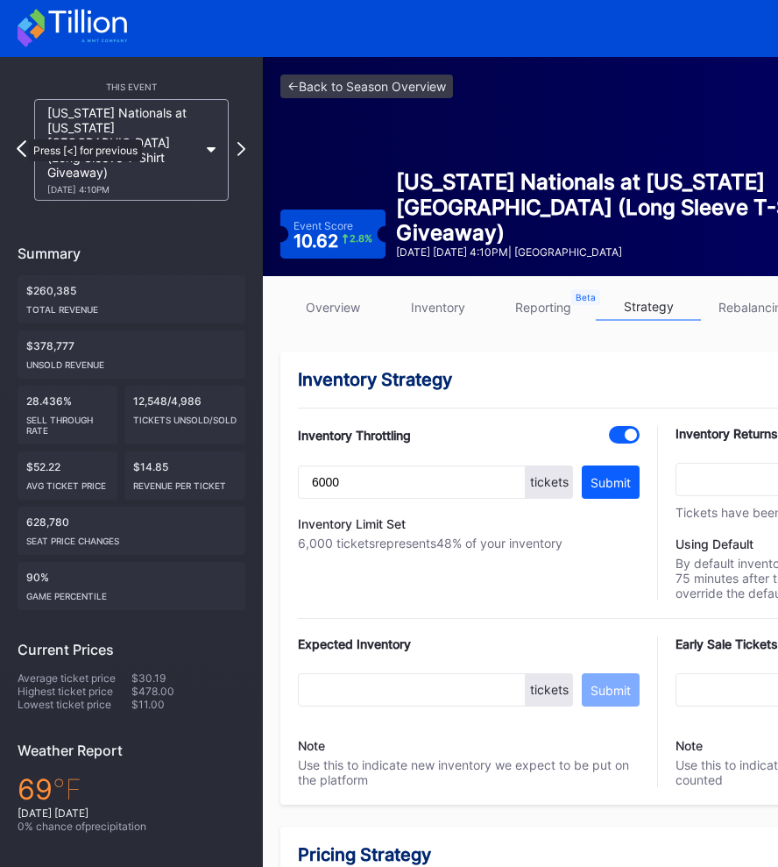
click at [20, 140] on icon at bounding box center [22, 148] width 10 height 17
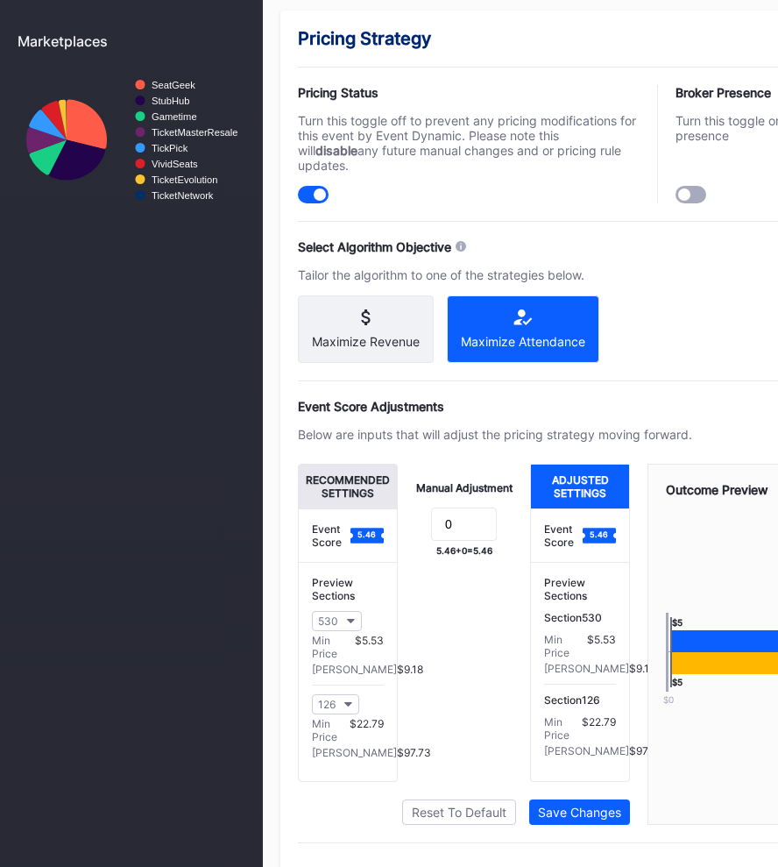
scroll to position [804, 0]
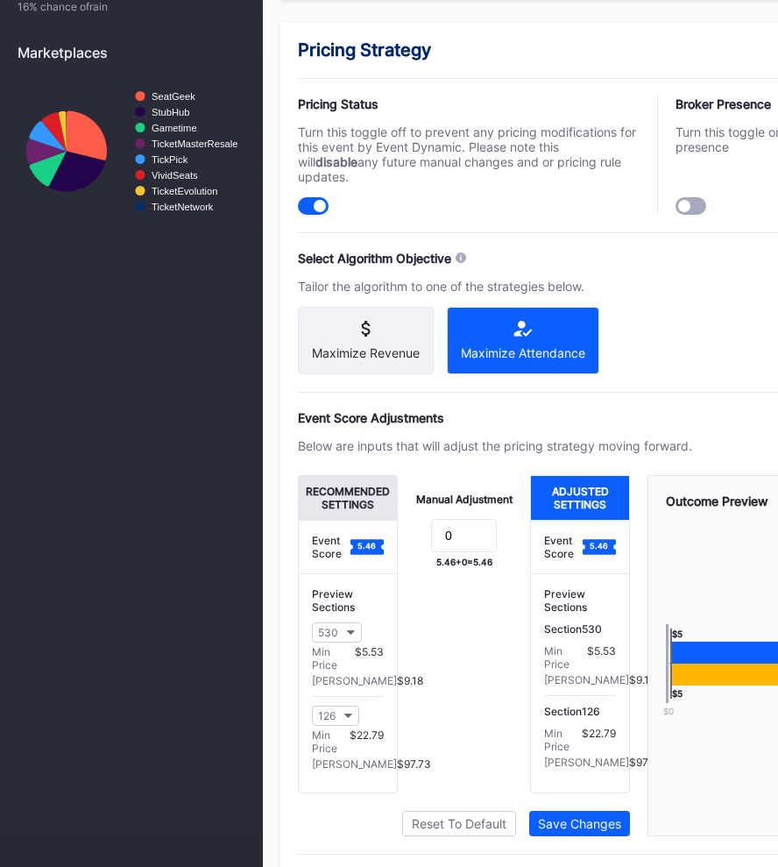
click at [396, 321] on icon at bounding box center [366, 329] width 108 height 16
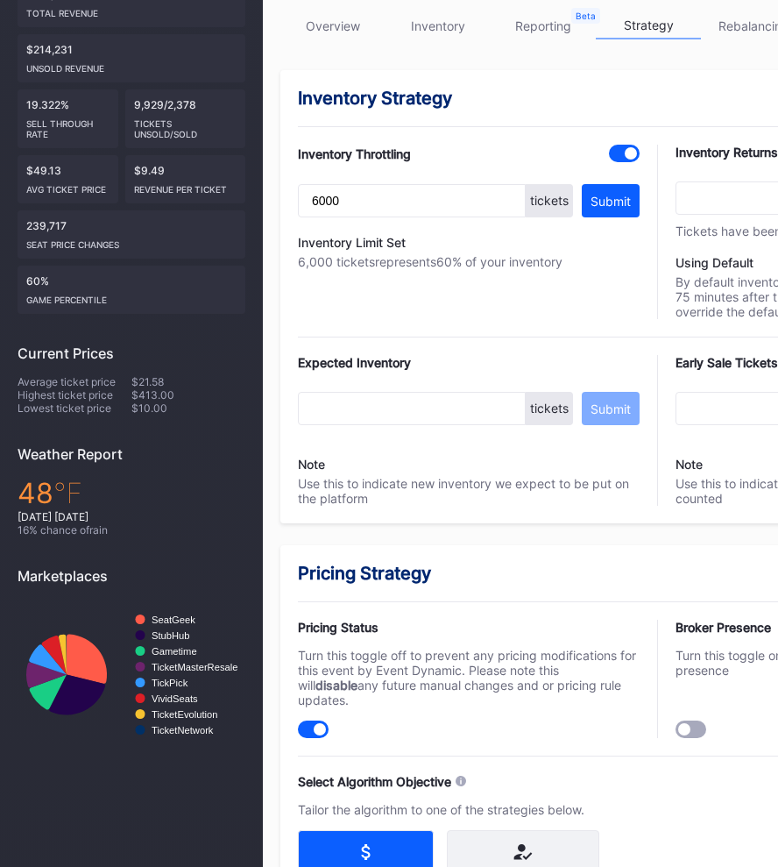
scroll to position [0, 0]
